Goal: Obtain resource: Obtain resource

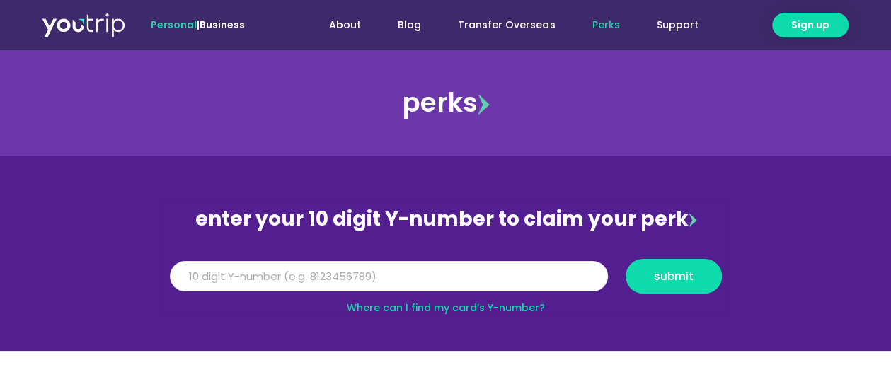
click at [224, 275] on input "Y Number" at bounding box center [389, 276] width 438 height 31
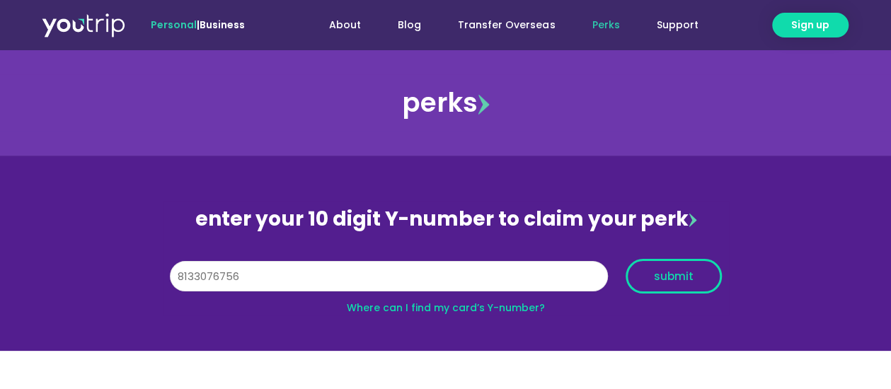
type input "8133076756"
click at [670, 281] on span "submit" at bounding box center [674, 276] width 40 height 11
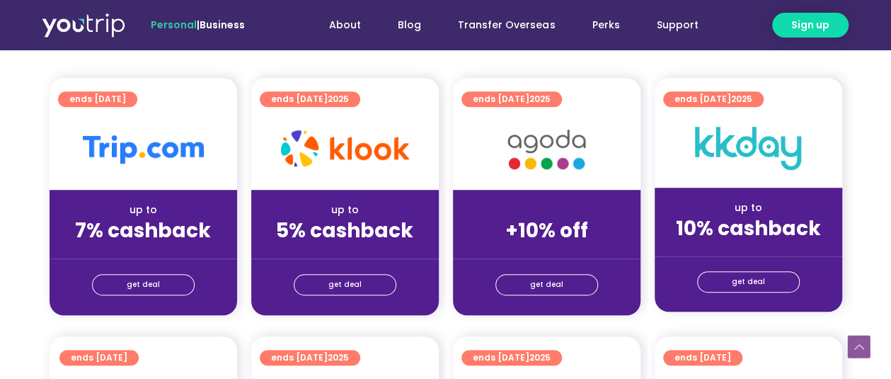
scroll to position [425, 0]
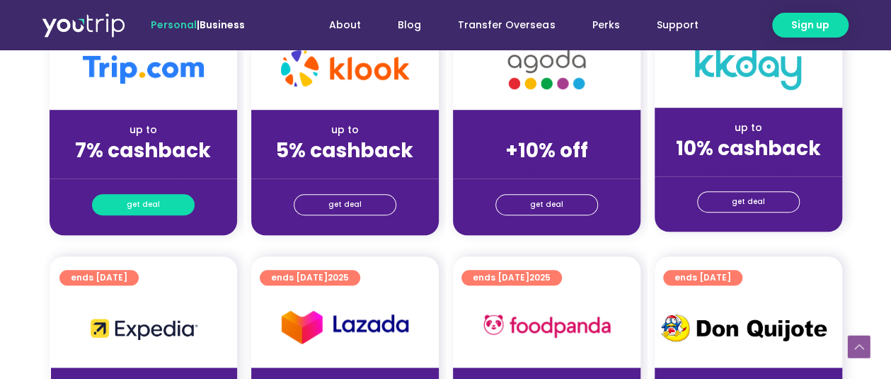
click at [169, 207] on link "get deal" at bounding box center [143, 204] width 103 height 21
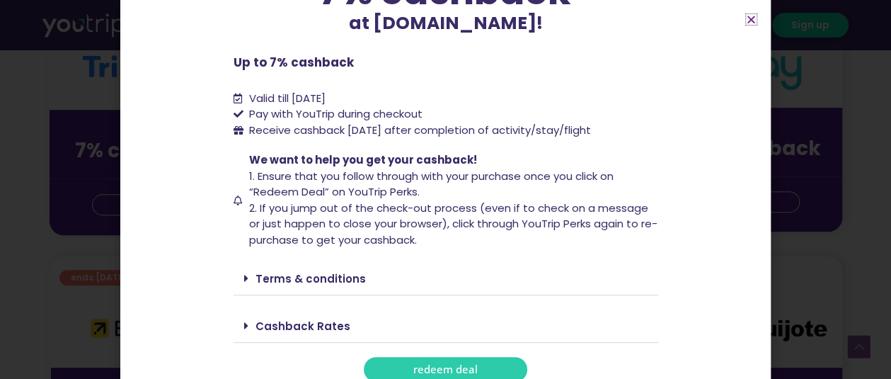
scroll to position [161, 0]
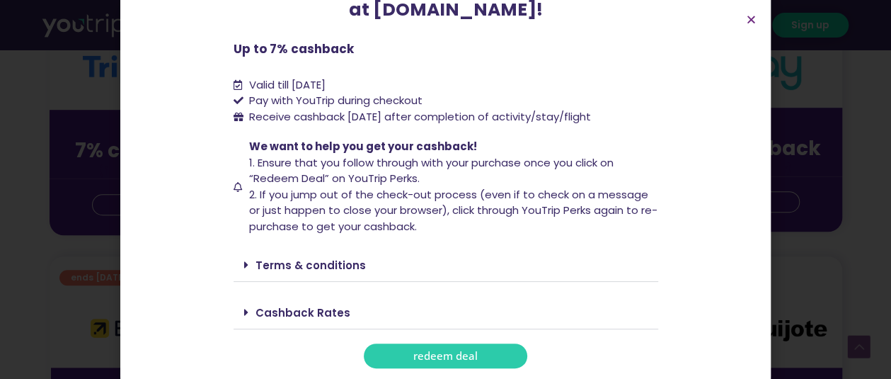
click at [438, 360] on span "redeem deal" at bounding box center [445, 355] width 64 height 11
